Goal: Transaction & Acquisition: Book appointment/travel/reservation

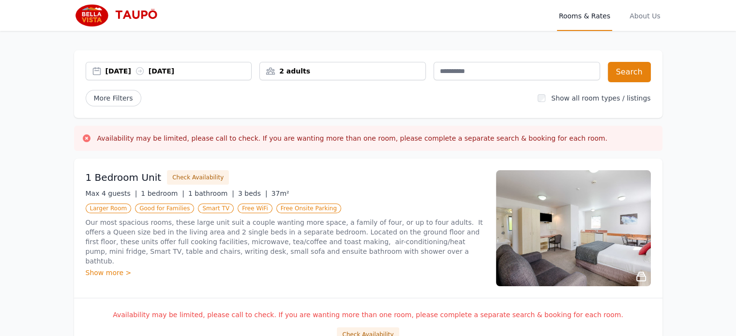
click at [143, 74] on div "[DATE] [DATE]" at bounding box center [178, 71] width 146 height 10
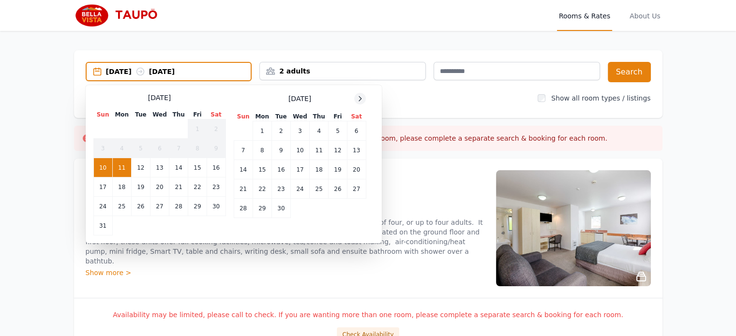
click at [361, 95] on icon at bounding box center [360, 99] width 8 height 8
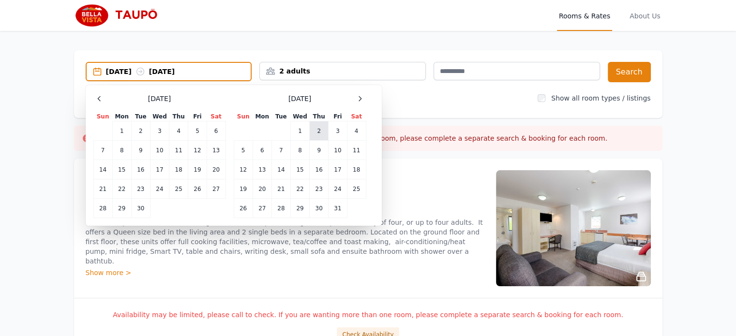
click at [316, 130] on td "2" at bounding box center [319, 130] width 19 height 19
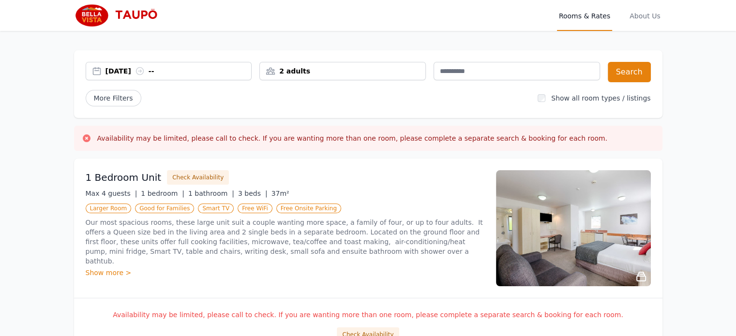
click at [172, 70] on div "[DATE] --" at bounding box center [178, 71] width 146 height 10
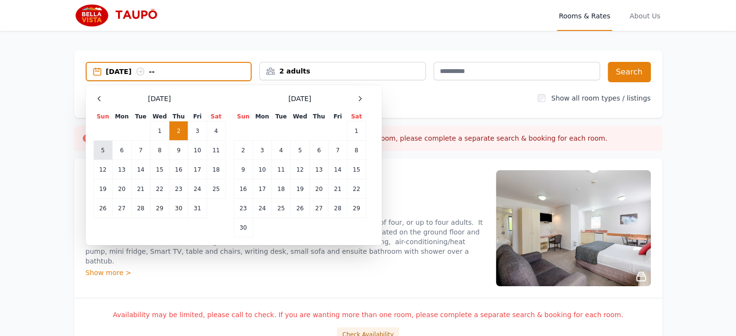
click at [107, 149] on td "5" at bounding box center [102, 150] width 19 height 19
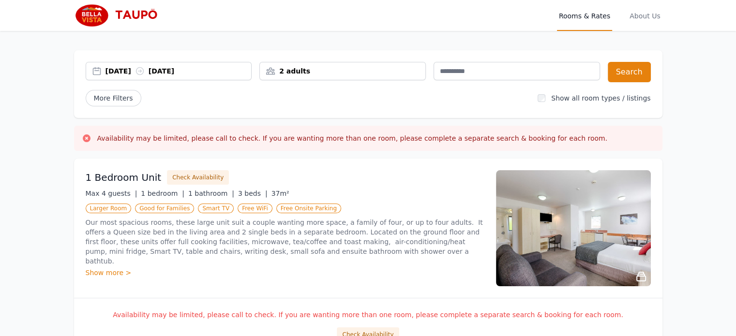
click at [371, 68] on div "2 adults" at bounding box center [342, 71] width 165 height 10
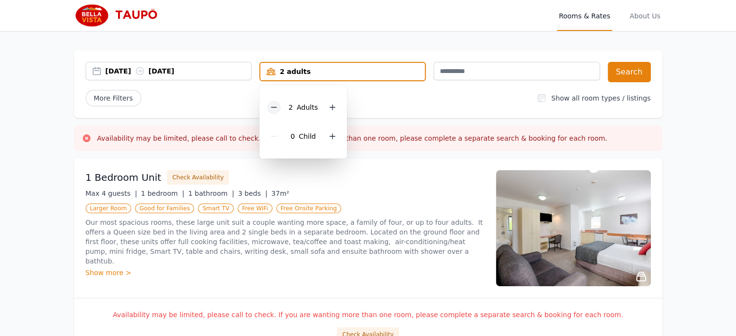
click at [271, 107] on icon at bounding box center [274, 108] width 8 height 8
click at [328, 138] on icon at bounding box center [329, 137] width 8 height 8
click at [637, 73] on button "Search" at bounding box center [629, 72] width 43 height 20
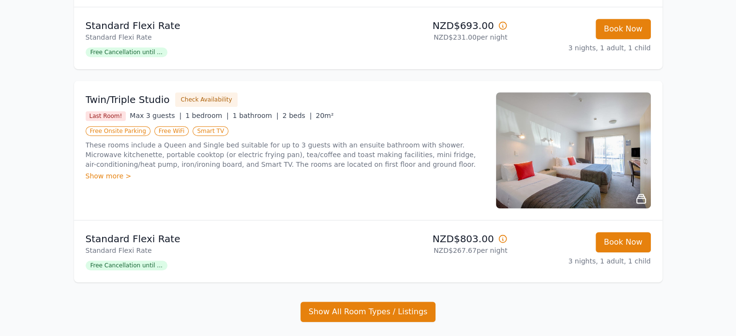
scroll to position [464, 0]
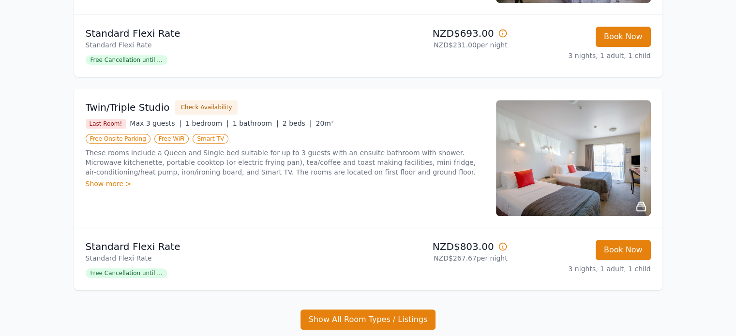
click at [120, 187] on div "Show more >" at bounding box center [285, 184] width 399 height 10
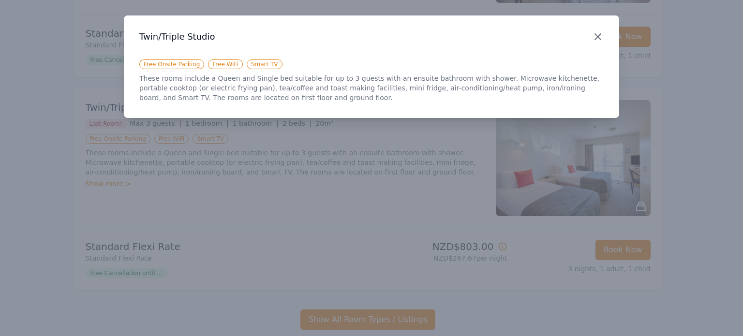
click at [595, 37] on icon "button" at bounding box center [598, 37] width 12 height 12
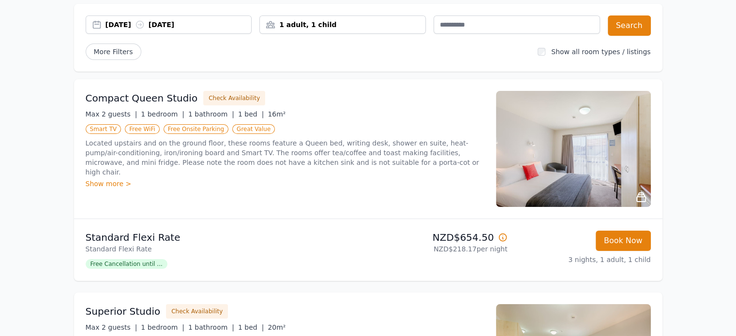
scroll to position [38, 0]
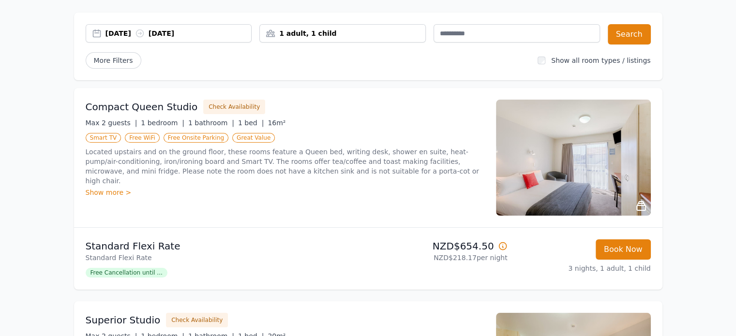
click at [114, 188] on div "Show more >" at bounding box center [285, 193] width 399 height 10
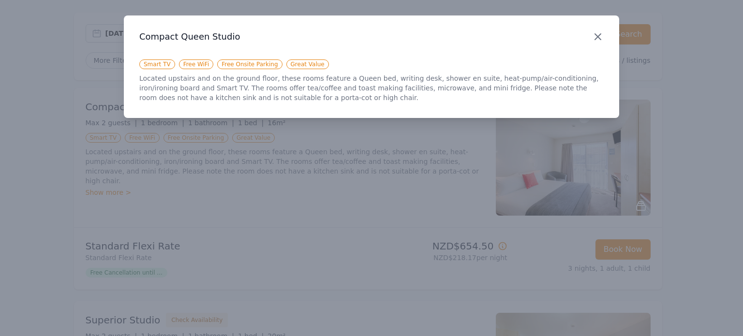
click at [595, 37] on icon "button" at bounding box center [598, 37] width 12 height 12
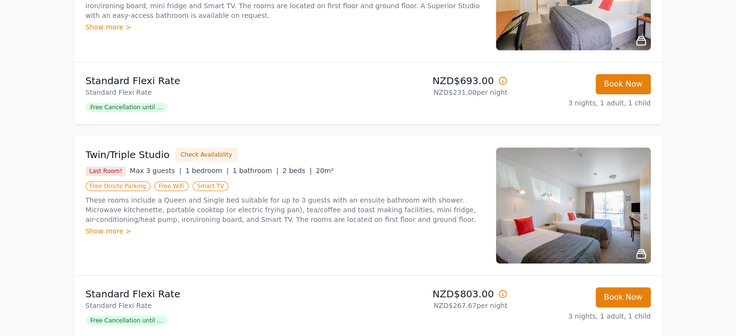
scroll to position [418, 0]
